Goal: Information Seeking & Learning: Learn about a topic

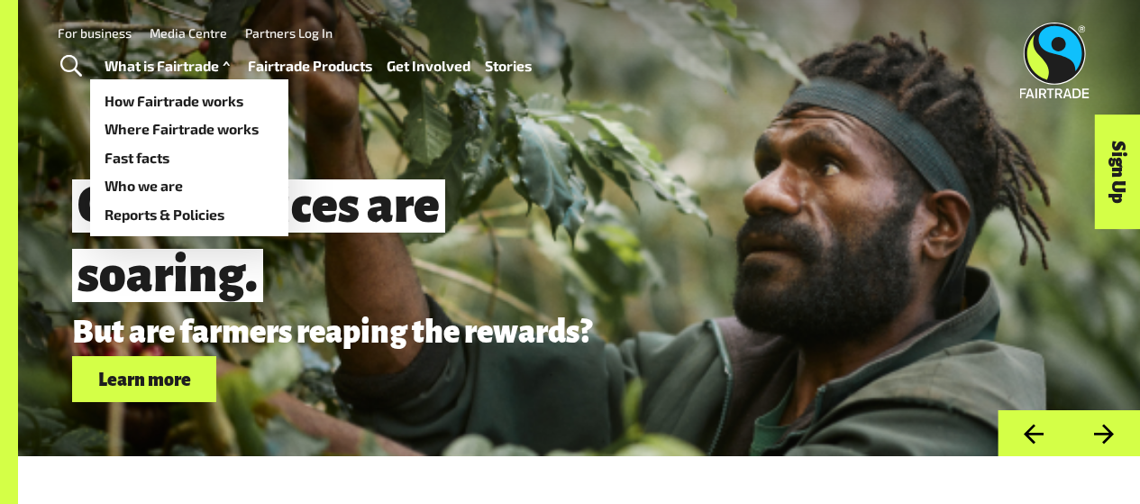
click at [227, 76] on link "What is Fairtrade" at bounding box center [170, 65] width 130 height 25
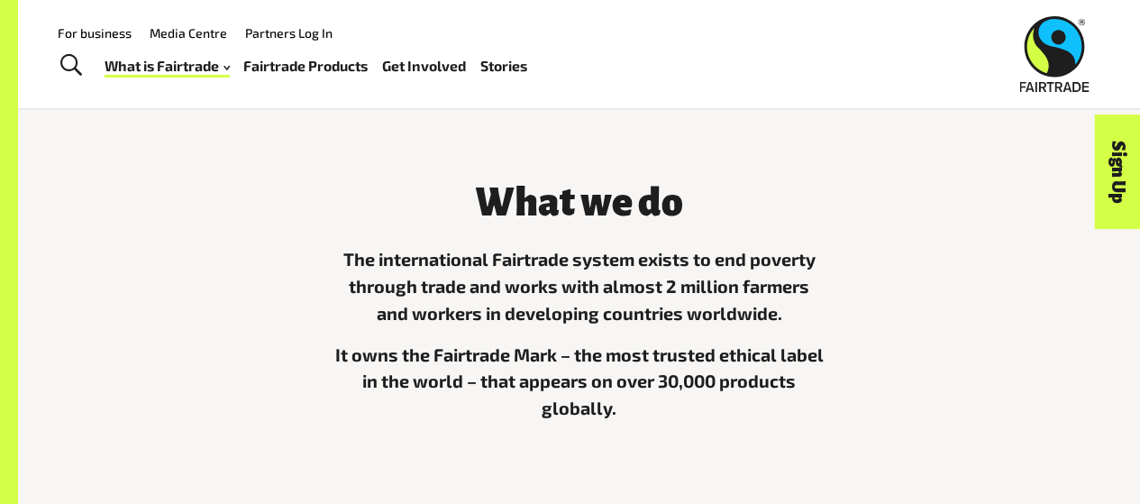
scroll to position [403, 0]
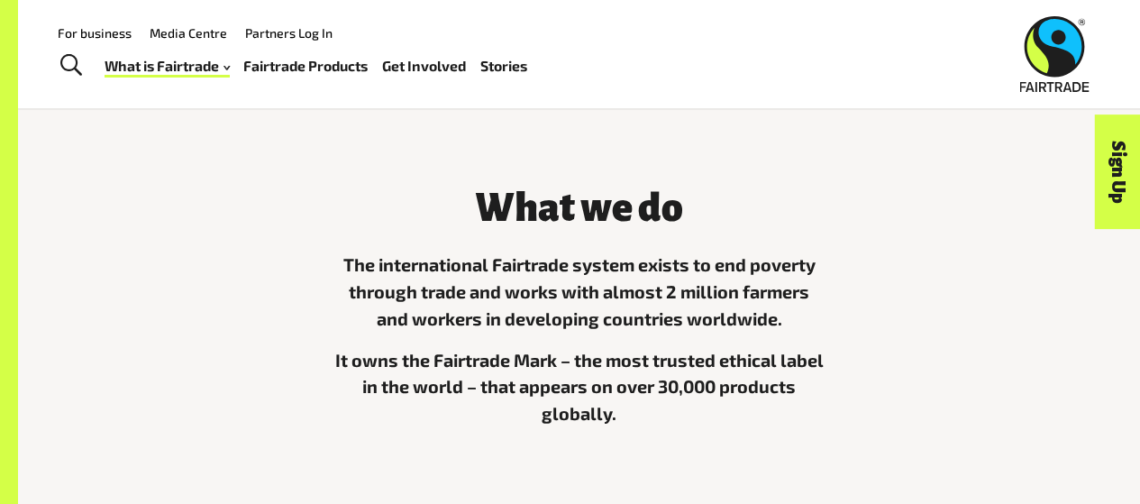
click at [324, 69] on link "Fairtrade Products" at bounding box center [305, 65] width 124 height 25
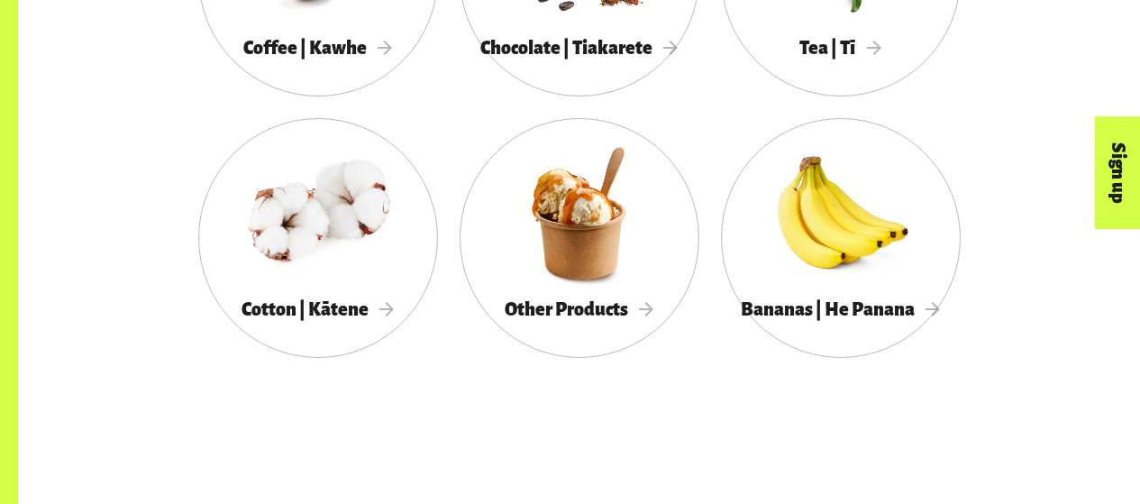
scroll to position [1243, 0]
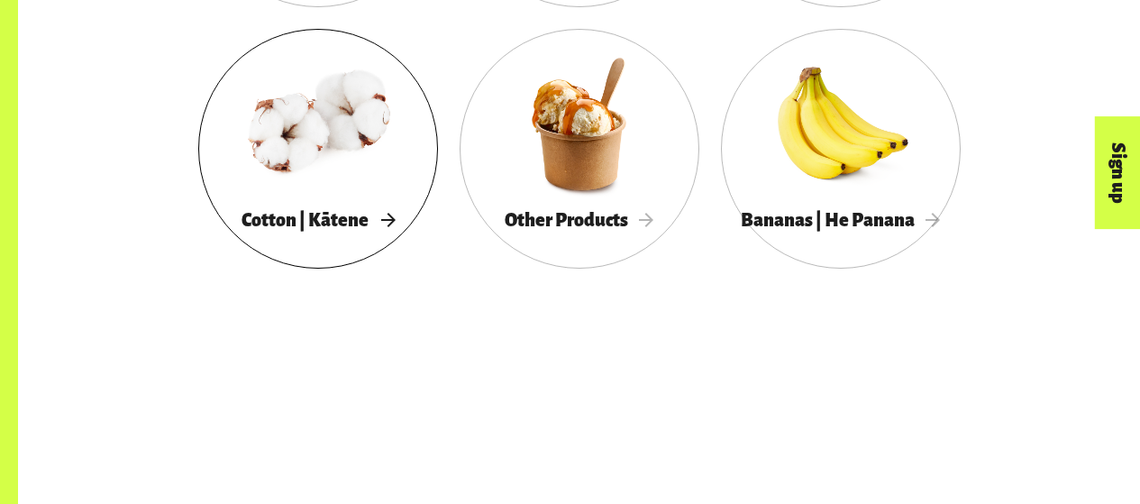
click at [281, 226] on span "Cotton | Kātene" at bounding box center [318, 220] width 153 height 20
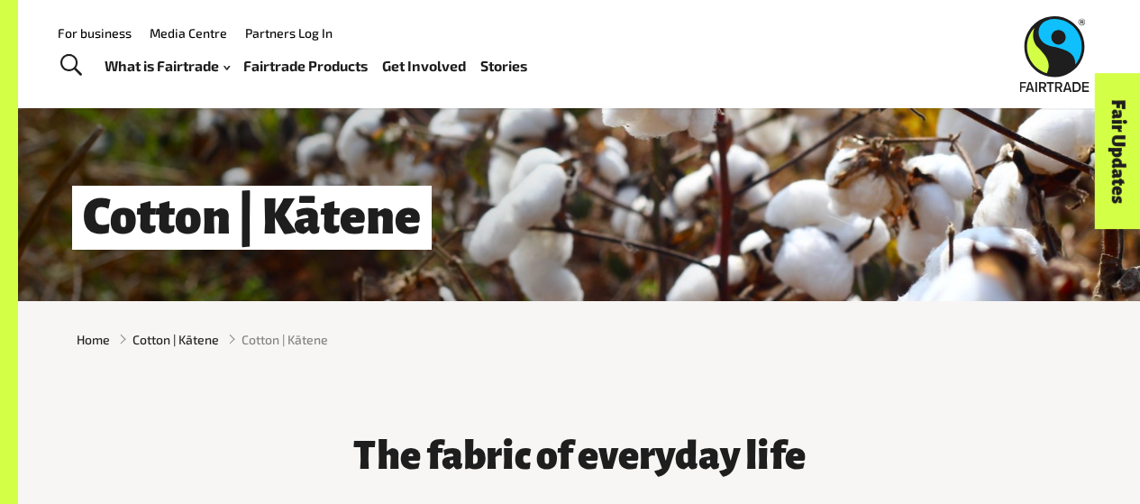
scroll to position [153, 0]
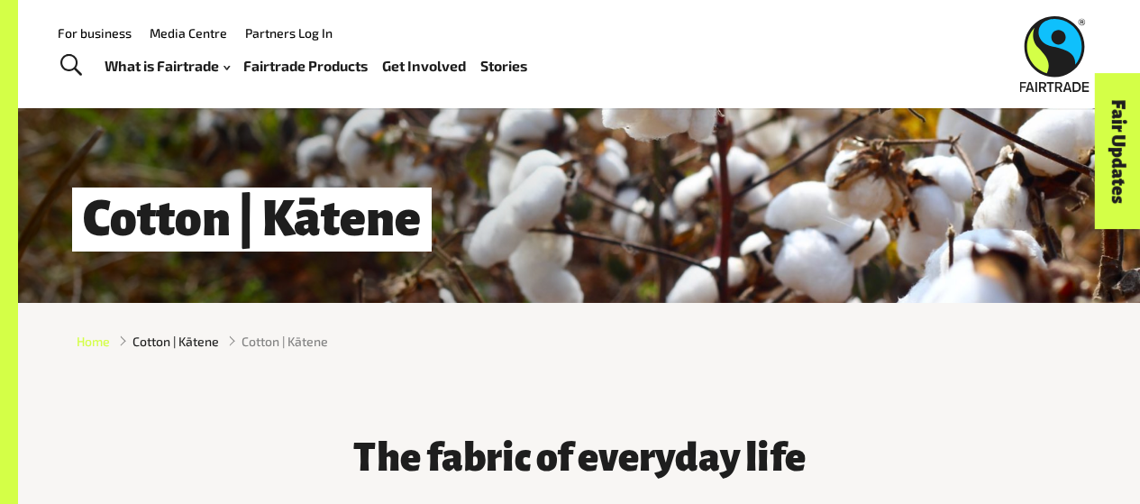
click at [93, 351] on span "Home" at bounding box center [93, 341] width 33 height 19
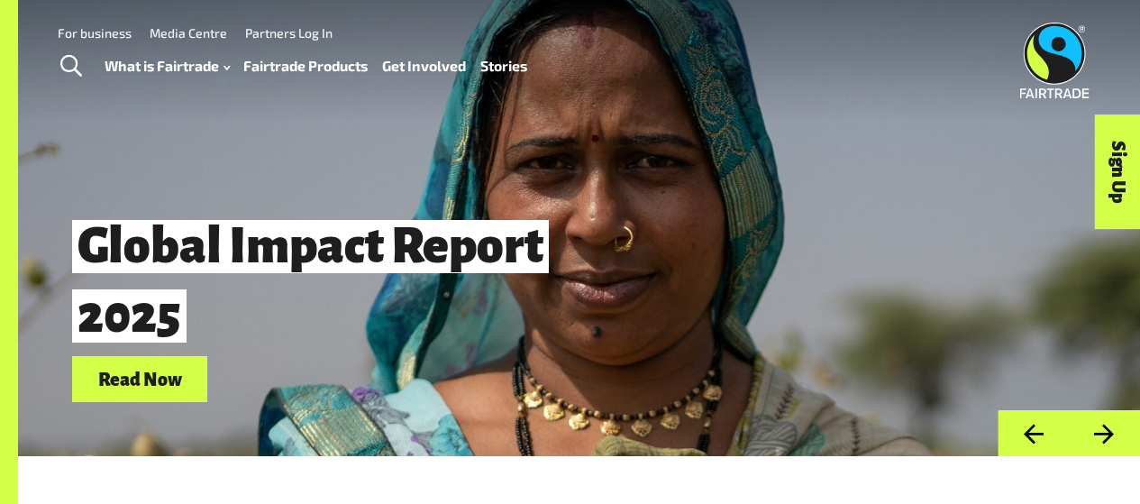
click at [314, 69] on link "Fairtrade Products" at bounding box center [305, 65] width 124 height 25
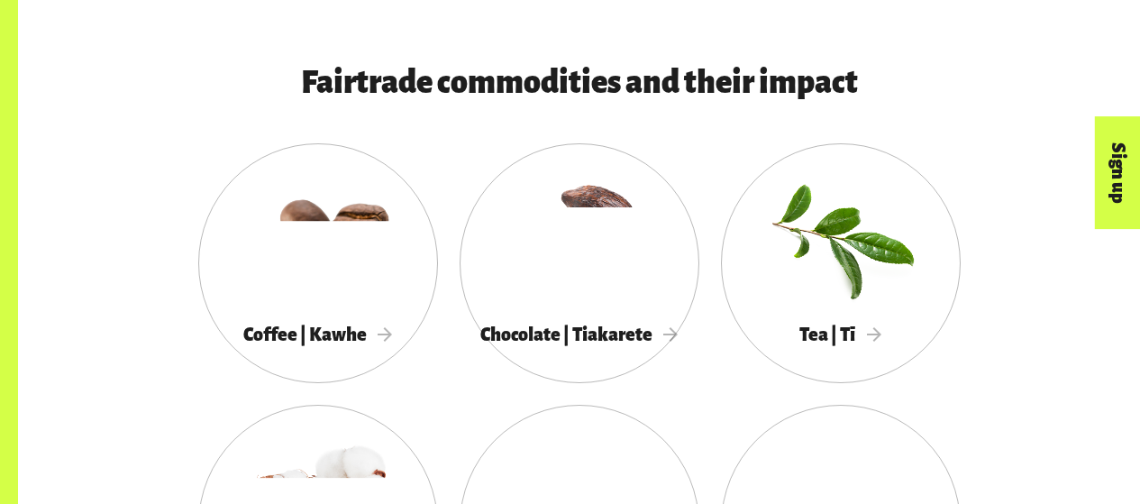
scroll to position [874, 0]
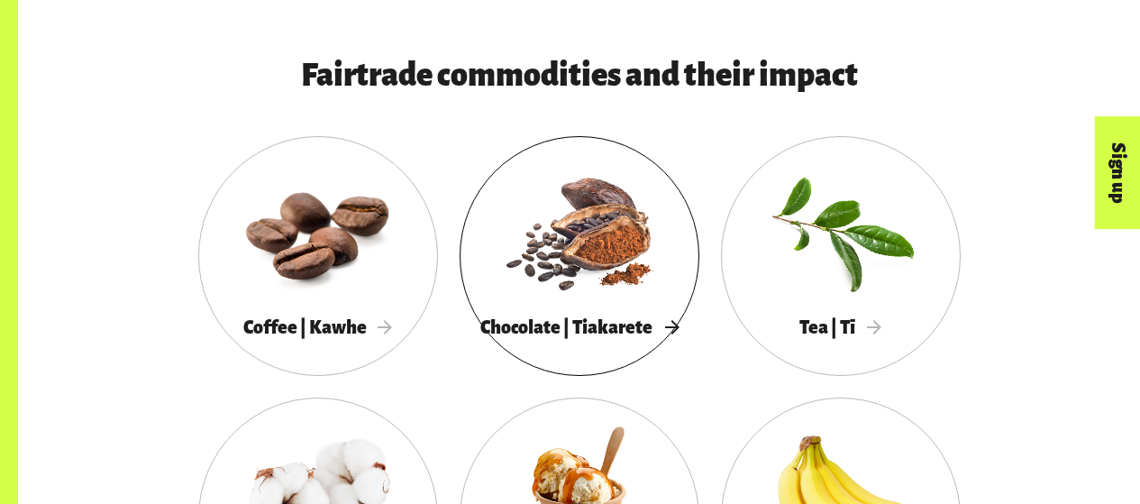
click at [588, 332] on span "Chocolate | Tiakarete" at bounding box center [579, 327] width 198 height 20
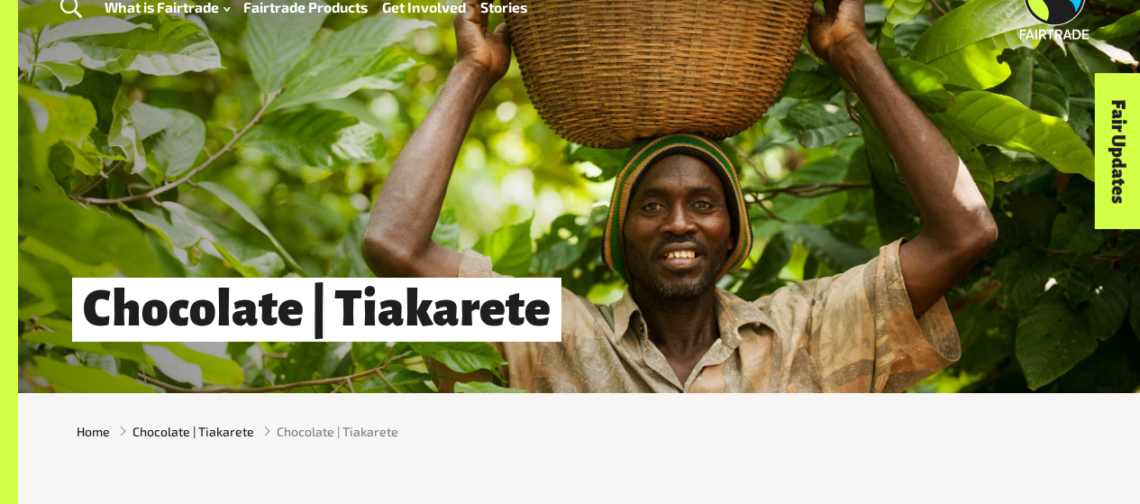
scroll to position [64, 0]
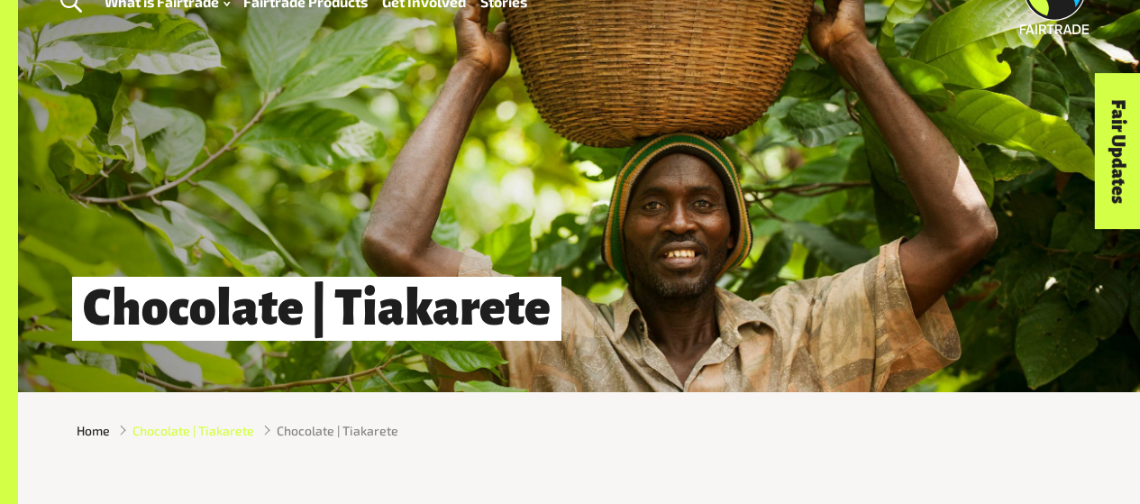
click at [177, 433] on span "Chocolate | Tiakarete" at bounding box center [194, 430] width 122 height 19
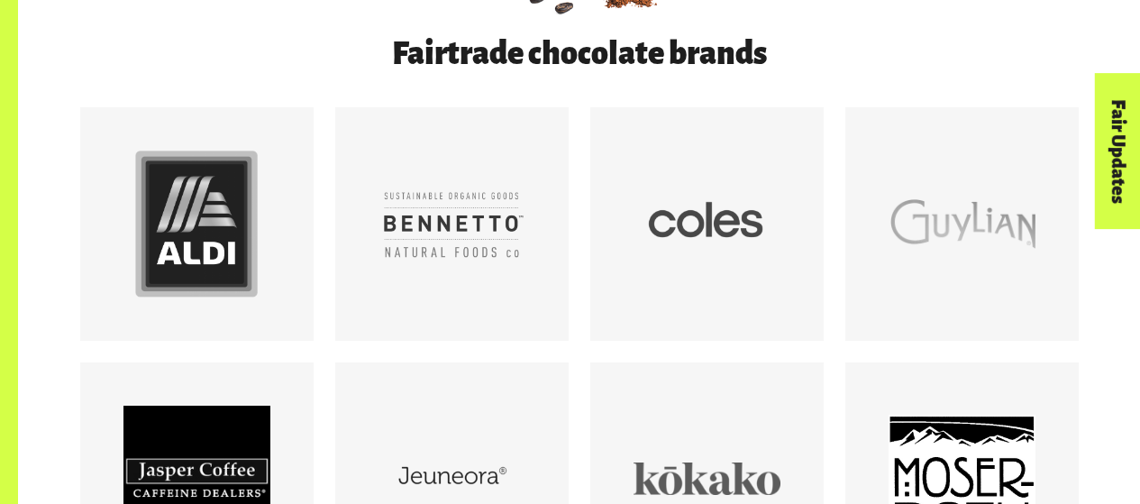
scroll to position [1055, 0]
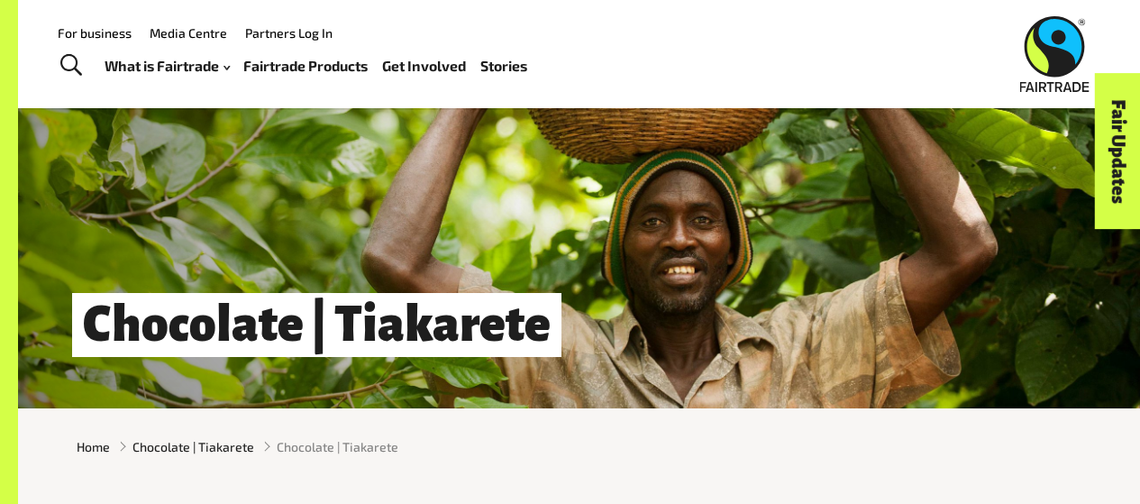
click at [327, 70] on link "Fairtrade Products" at bounding box center [305, 65] width 124 height 25
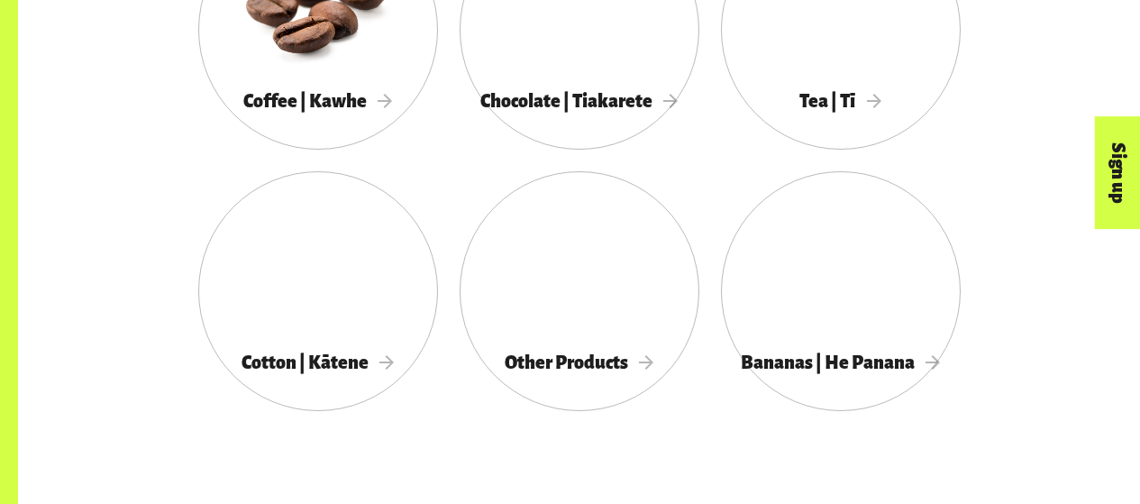
scroll to position [1121, 0]
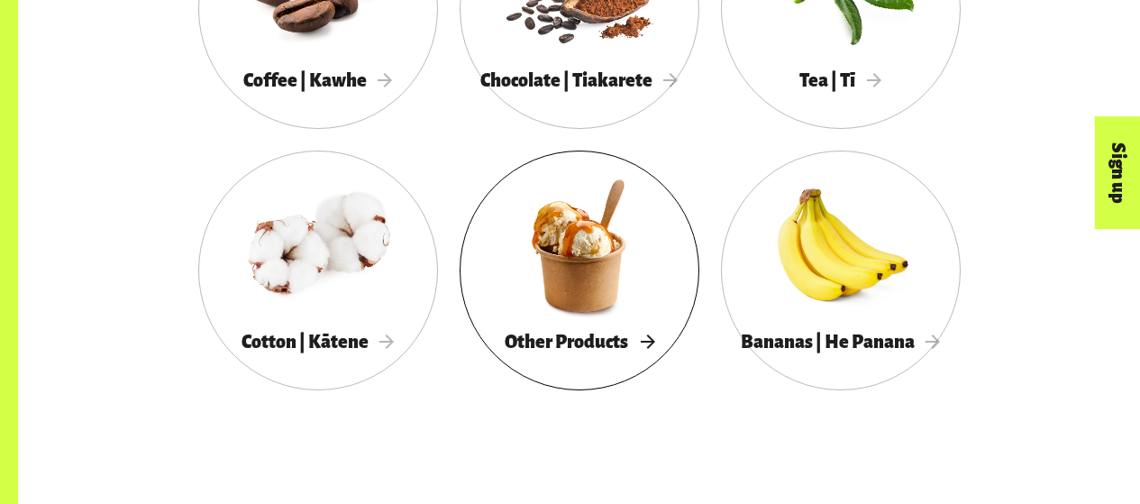
click at [591, 346] on span "Other Products" at bounding box center [580, 342] width 150 height 20
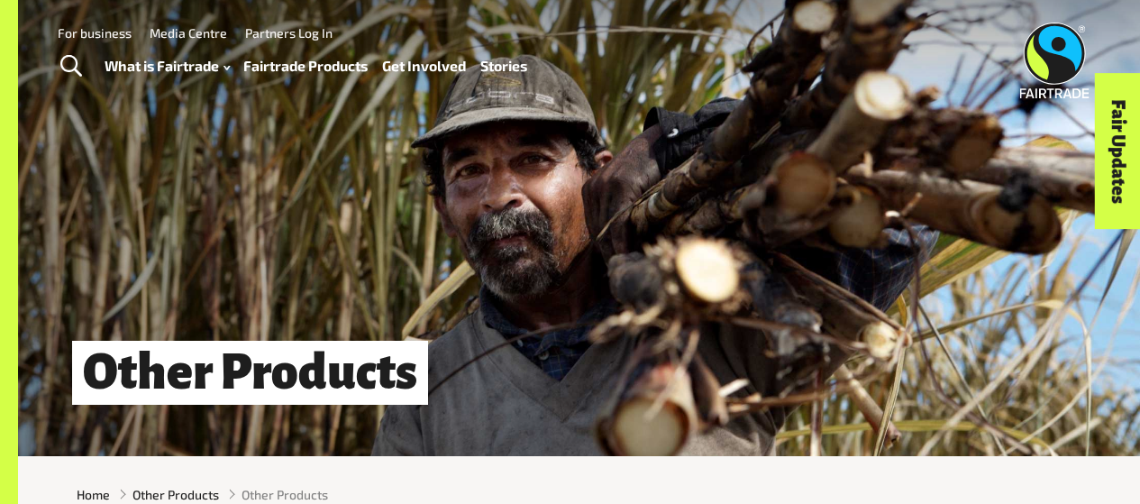
click at [316, 63] on link "Fairtrade Products" at bounding box center [305, 65] width 124 height 25
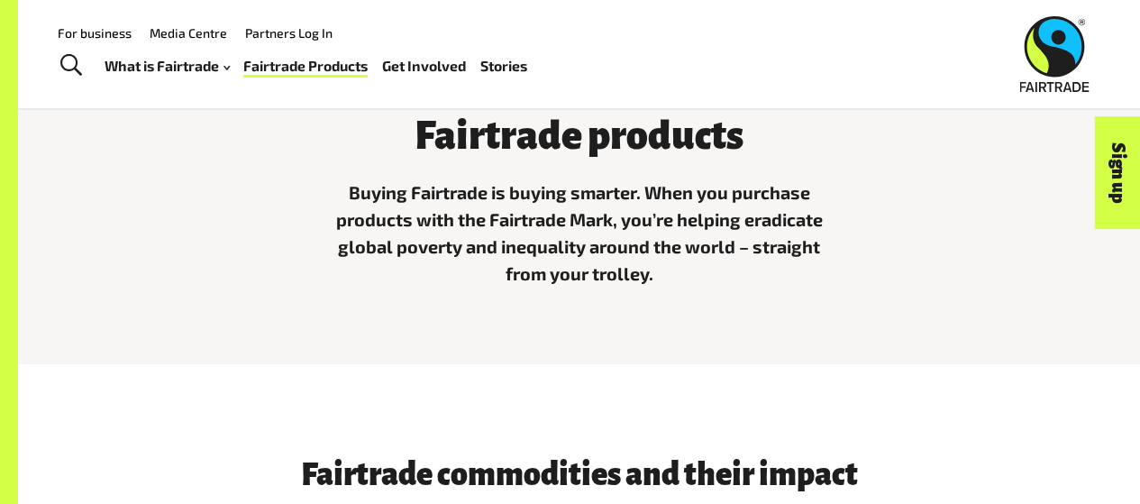
scroll to position [474, 0]
